Goal: Task Accomplishment & Management: Manage account settings

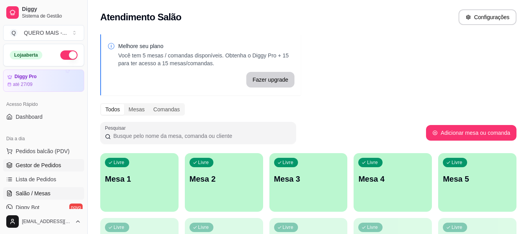
click at [18, 168] on span "Gestor de Pedidos" at bounding box center [38, 166] width 45 height 8
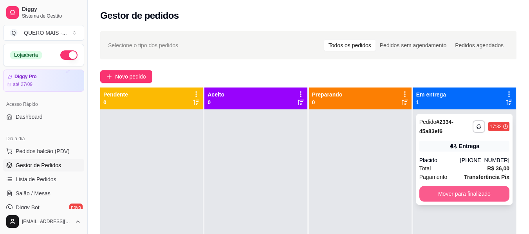
click at [433, 193] on button "Mover para finalizado" at bounding box center [464, 194] width 90 height 16
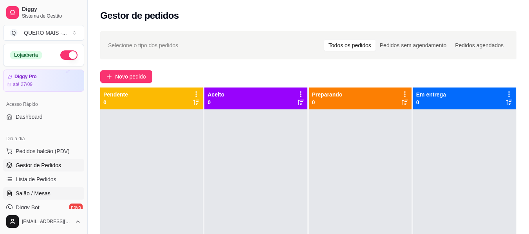
click at [47, 191] on span "Salão / Mesas" at bounding box center [33, 194] width 35 height 8
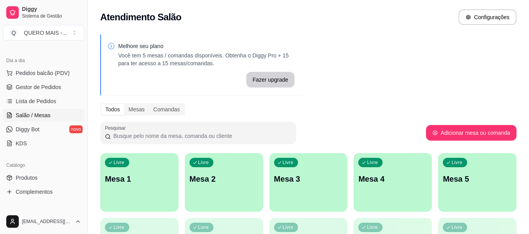
scroll to position [117, 0]
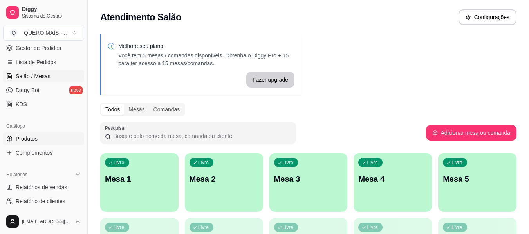
click at [34, 138] on span "Produtos" at bounding box center [27, 139] width 22 height 8
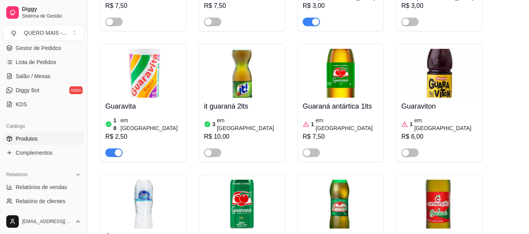
scroll to position [3523, 0]
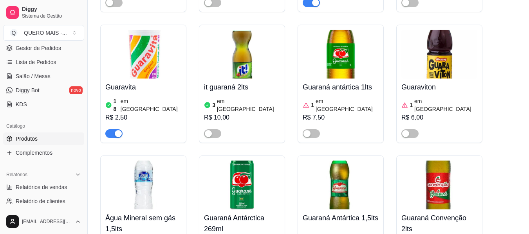
click at [444, 161] on img at bounding box center [439, 185] width 76 height 49
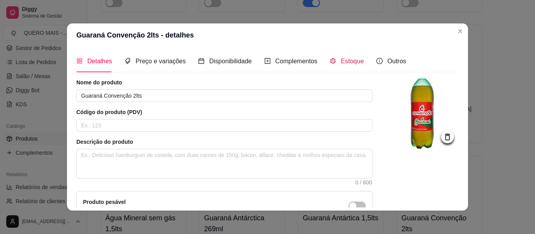
click at [341, 64] on span "Estoque" at bounding box center [352, 61] width 23 height 7
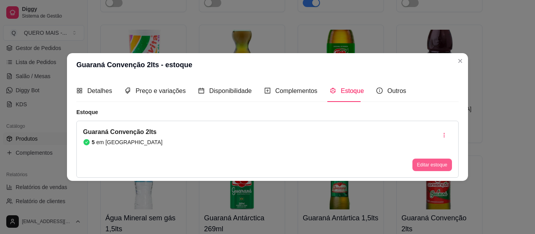
click at [426, 167] on button "Editar estoque" at bounding box center [432, 165] width 40 height 13
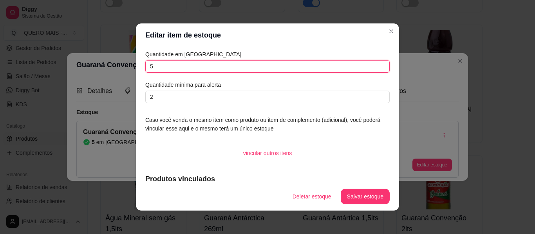
click at [176, 68] on input "5" at bounding box center [267, 66] width 244 height 13
type input "4"
click at [348, 194] on button "Salvar estoque" at bounding box center [365, 196] width 48 height 15
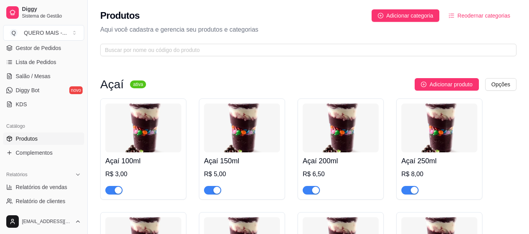
scroll to position [205, 0]
